Goal: Task Accomplishment & Management: Use online tool/utility

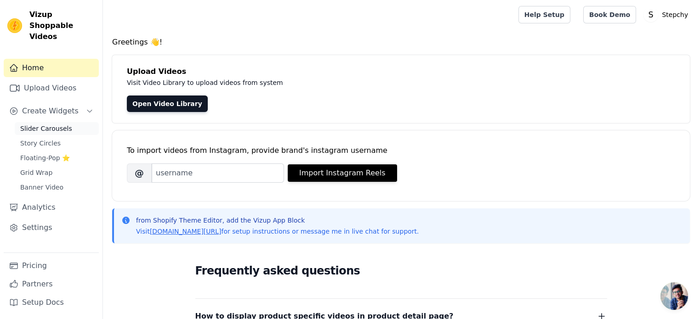
click at [36, 124] on span "Slider Carousels" at bounding box center [46, 128] width 52 height 9
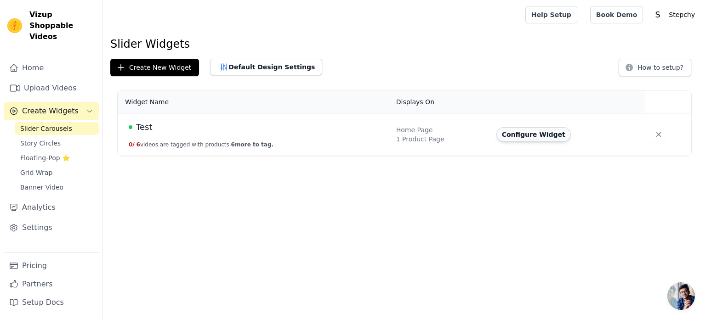
click at [535, 134] on button "Configure Widget" at bounding box center [533, 134] width 74 height 15
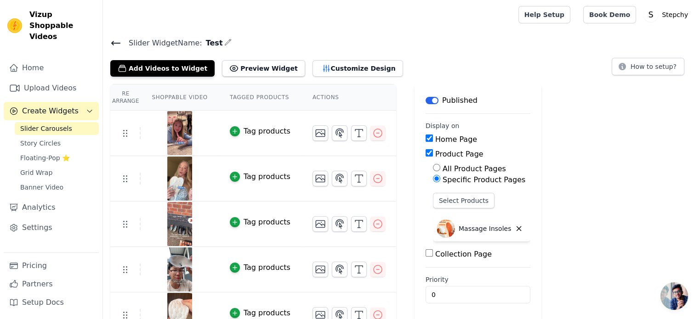
click at [435, 141] on label "Home Page" at bounding box center [456, 139] width 42 height 9
click at [427, 141] on input "Home Page" at bounding box center [429, 138] width 7 height 7
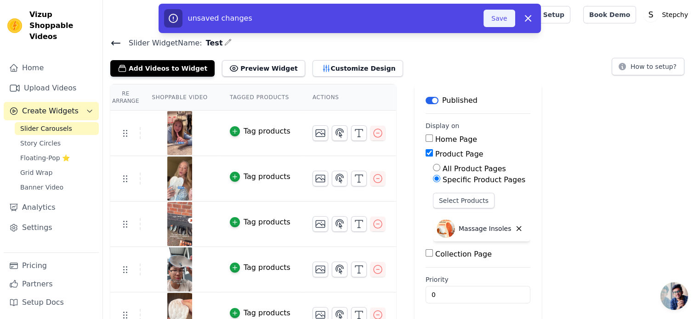
click at [497, 25] on button "Save" at bounding box center [498, 18] width 31 height 17
click at [435, 143] on label "Home Page" at bounding box center [456, 139] width 42 height 9
click at [426, 142] on input "Home Page" at bounding box center [429, 138] width 7 height 7
checkbox input "true"
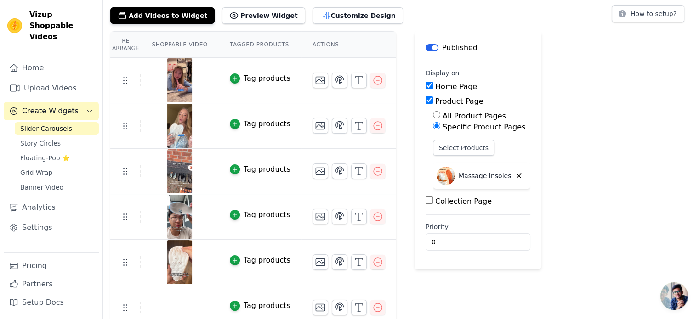
scroll to position [63, 0]
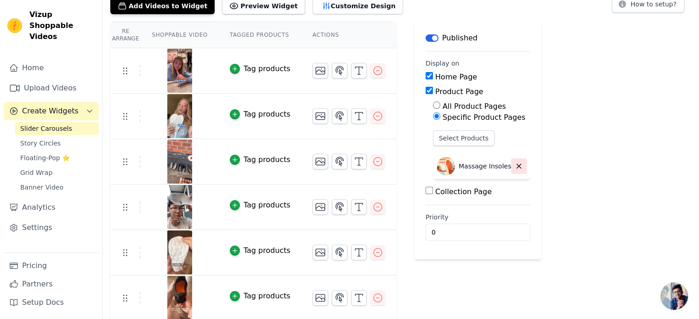
click at [517, 165] on icon "button" at bounding box center [519, 167] width 4 height 4
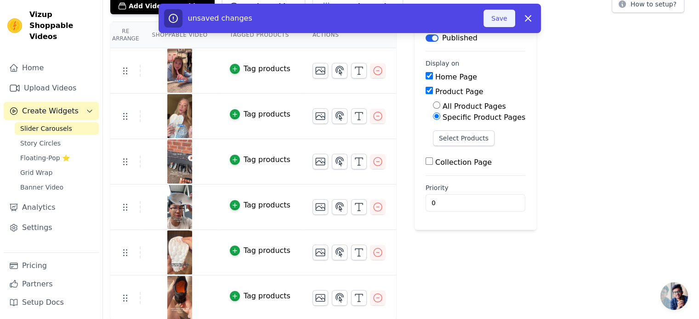
click at [502, 14] on button "Save" at bounding box center [498, 18] width 31 height 17
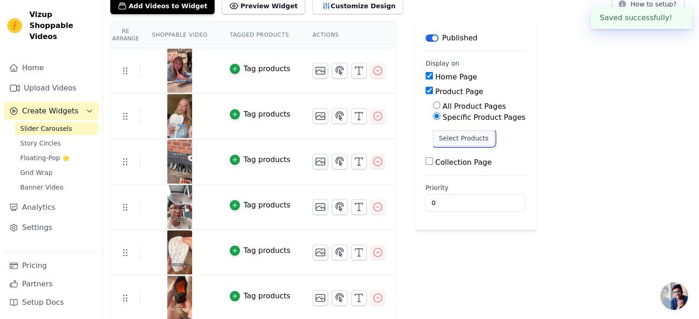
click at [457, 137] on button "Select Products" at bounding box center [464, 139] width 62 height 16
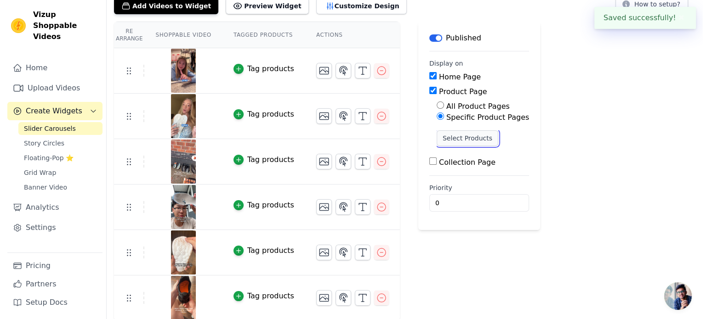
scroll to position [0, 0]
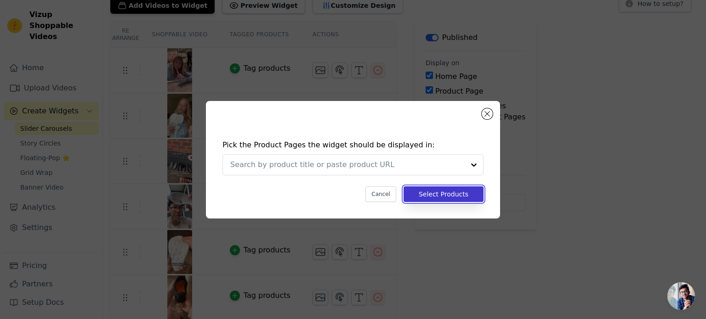
click at [441, 190] on button "Select Products" at bounding box center [444, 195] width 80 height 16
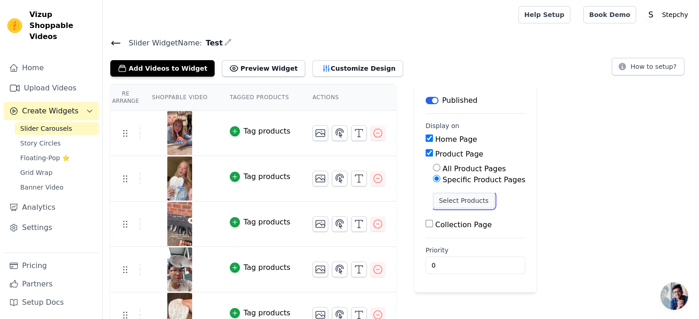
click at [436, 199] on button "Select Products" at bounding box center [464, 201] width 62 height 16
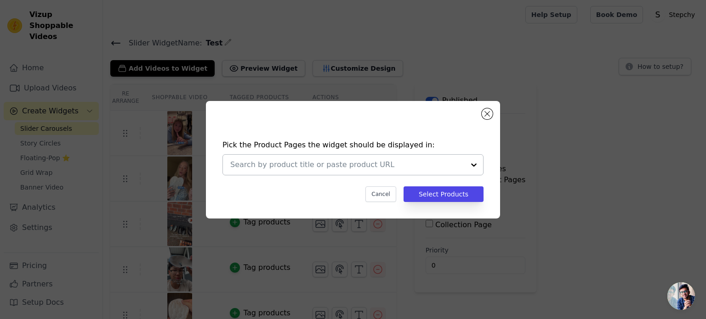
drag, startPoint x: 441, startPoint y: 194, endPoint x: 465, endPoint y: 166, distance: 37.2
click at [465, 166] on div "Pick the Product Pages the widget should be displayed in: Cancel Select Products" at bounding box center [352, 171] width 279 height 81
click at [467, 164] on div at bounding box center [474, 165] width 18 height 20
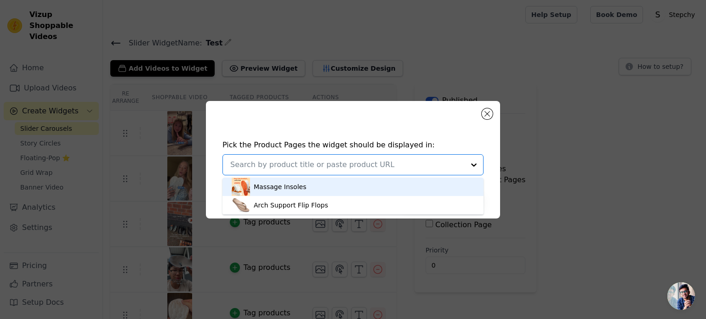
click at [467, 164] on div at bounding box center [474, 165] width 18 height 20
click at [346, 186] on div "Massage Insoles" at bounding box center [353, 187] width 243 height 18
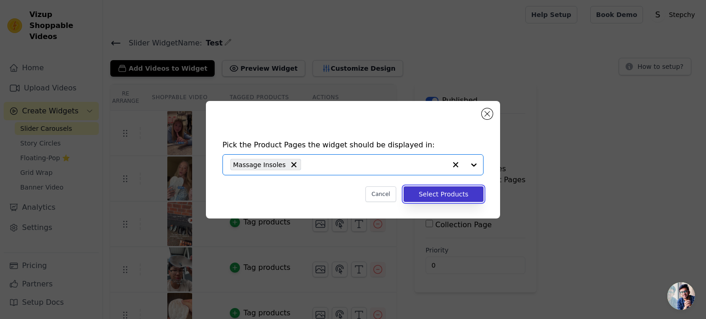
click at [459, 190] on button "Select Products" at bounding box center [444, 195] width 80 height 16
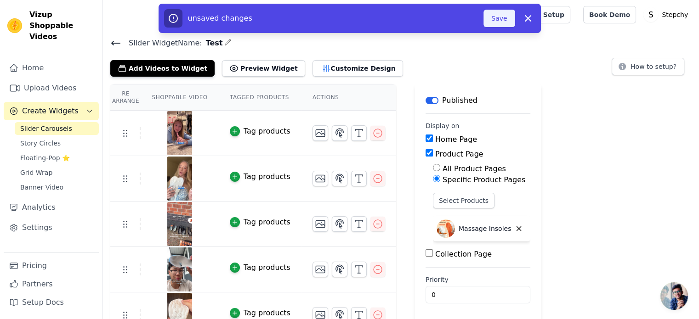
click at [499, 23] on button "Save" at bounding box center [498, 18] width 31 height 17
